Goal: Transaction & Acquisition: Book appointment/travel/reservation

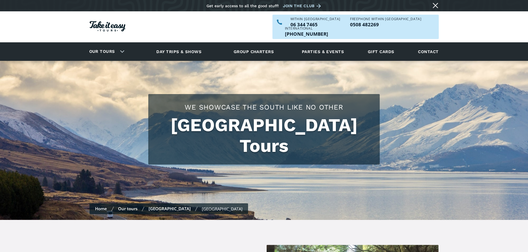
scroll to position [249, 0]
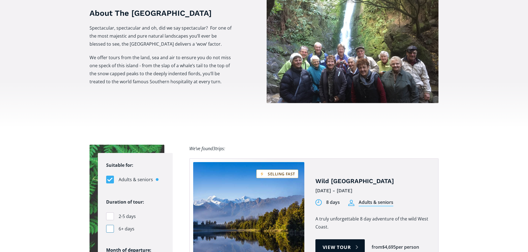
click at [110, 225] on div "Filters" at bounding box center [110, 229] width 8 height 8
click at [110, 227] on input "6+ days" at bounding box center [108, 229] width 4 height 4
checkbox input "true"
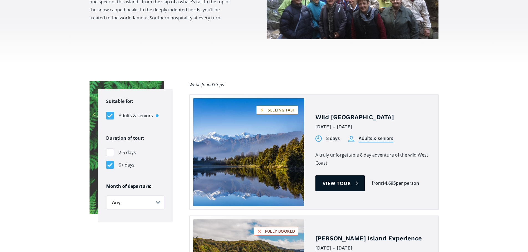
scroll to position [332, 0]
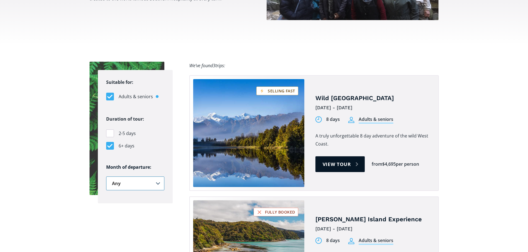
click at [158, 177] on select "Any January February March April May June July August September October Novembe…" at bounding box center [135, 184] width 58 height 14
click at [106, 177] on select "Any January February March April May June July August September October Novembe…" at bounding box center [135, 184] width 58 height 14
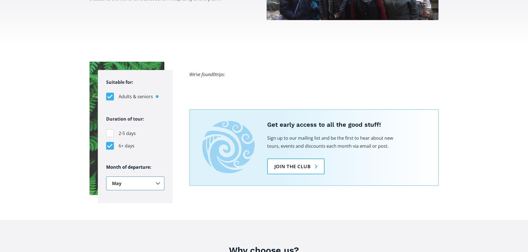
click at [158, 177] on select "Any January February March April May June July August September October Novembe…" at bounding box center [135, 184] width 58 height 14
select select ".november"
click at [106, 177] on select "Any January February March April May June July August September October Novembe…" at bounding box center [135, 184] width 58 height 14
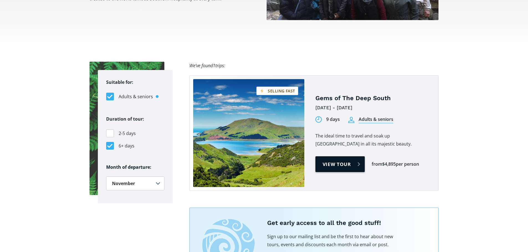
click at [336, 156] on link "View tour" at bounding box center [340, 164] width 50 height 16
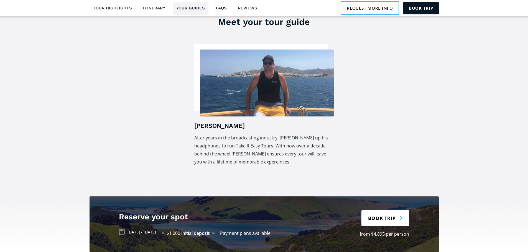
scroll to position [1052, 0]
